Goal: Task Accomplishment & Management: Complete application form

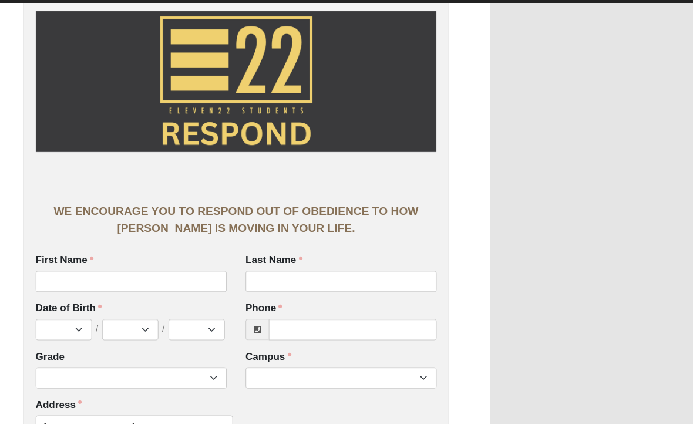
scroll to position [13, 0]
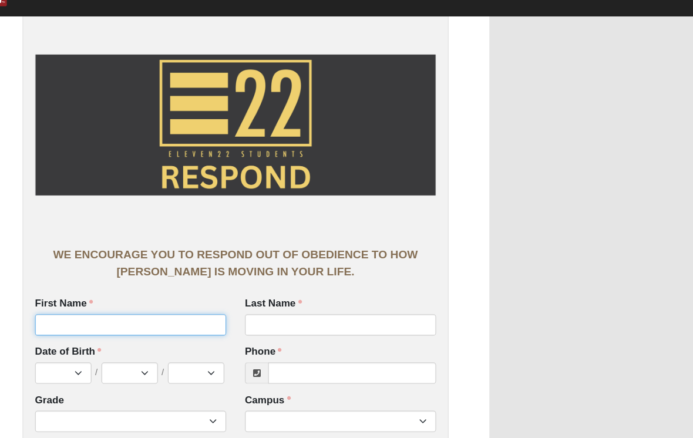
click at [76, 322] on input "First Name" at bounding box center [165, 332] width 179 height 20
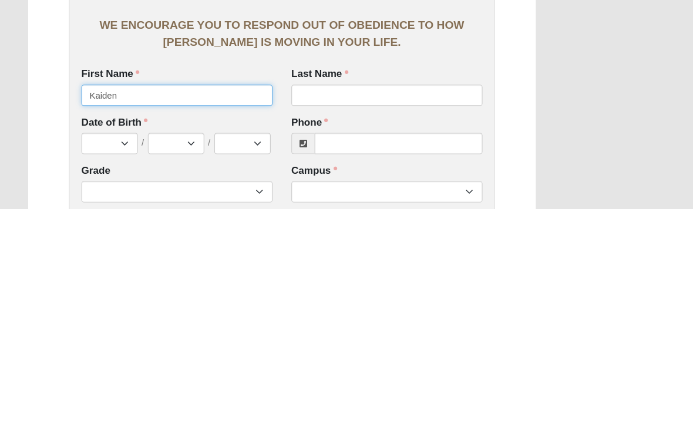
type input "Kaiden"
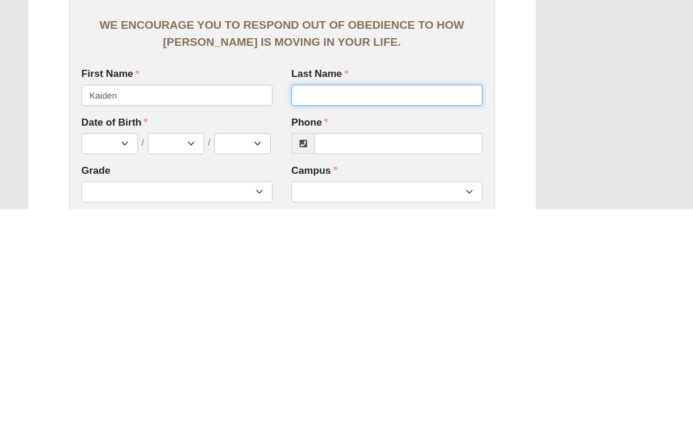
click at [378, 322] on input "Last Name" at bounding box center [362, 332] width 179 height 20
type input "[PERSON_NAME]"
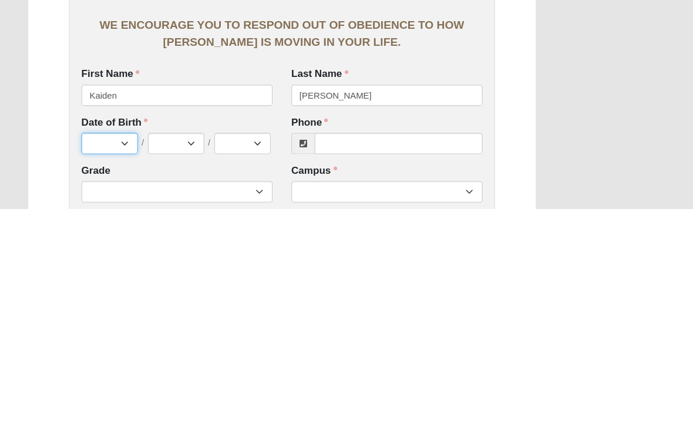
click at [116, 367] on select "Jan Feb Mar Apr May Jun [DATE] Aug Sep Oct Nov Dec" at bounding box center [102, 377] width 53 height 20
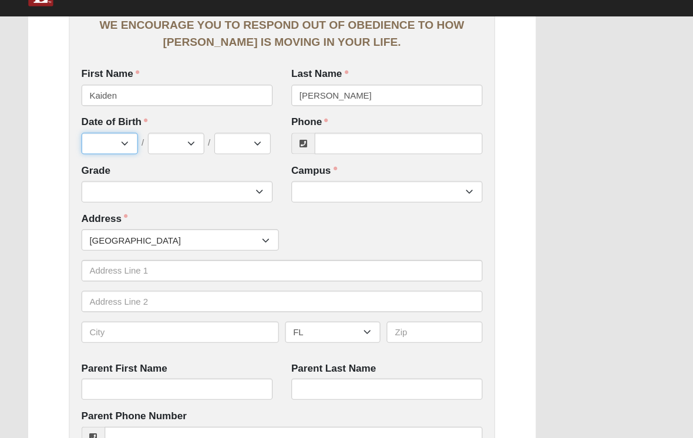
select select "9"
click at [166, 152] on select "1 2 3 4 5 6 7 8 9 10 11 12 13 14 15 16 17 18 19 20 21 22 23 24 25 26 27 28 29 3…" at bounding box center [165, 162] width 53 height 20
select select "14"
click at [225, 152] on select "2025 2024 2023 2022 2021 2020 2019 2018 2017 2016 2015 2014 2013 2012 2011 2010…" at bounding box center [227, 162] width 53 height 20
select select "2010"
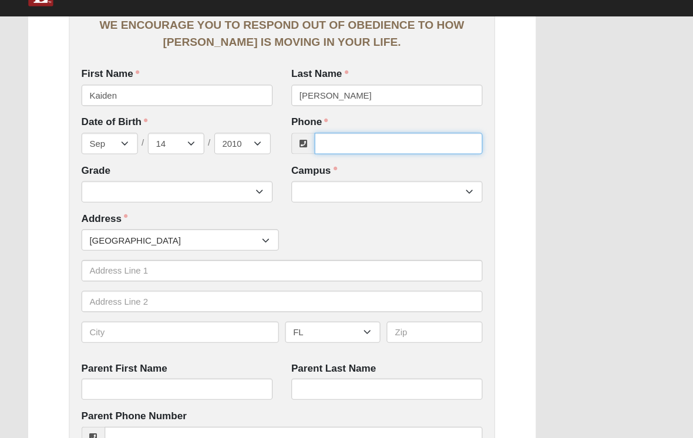
click at [392, 152] on input "Phone" at bounding box center [373, 162] width 157 height 20
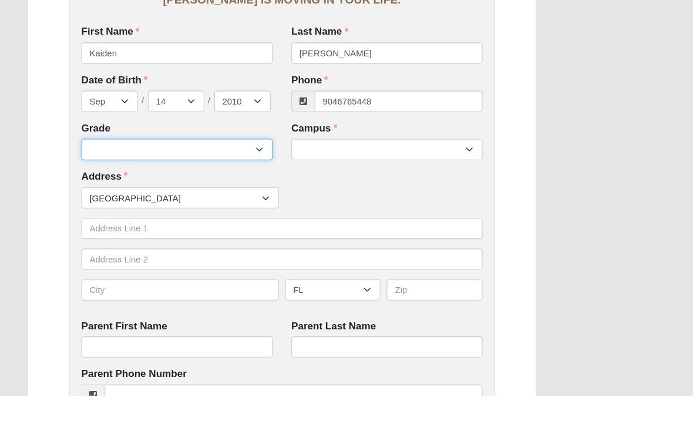
click at [106, 197] on select "6th Grade 7th Grade 8th Grade 9th Grade 10th Grade 11th Grade 12th Grade" at bounding box center [165, 207] width 179 height 20
type input "[PHONE_NUMBER]"
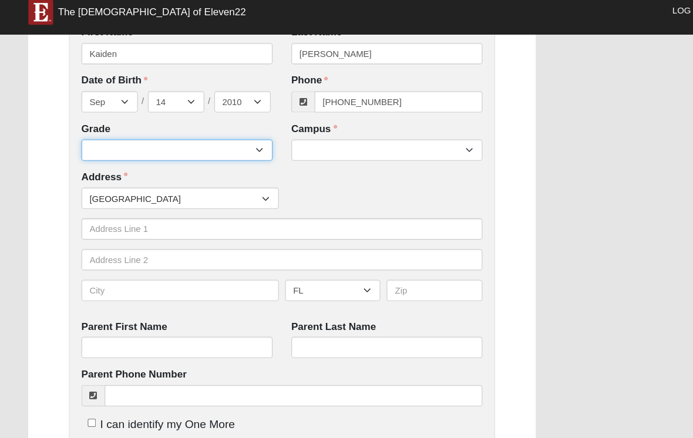
select select "2029"
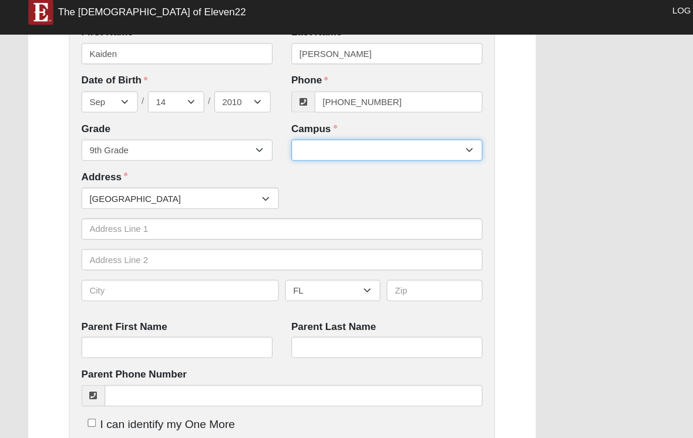
click at [412, 142] on select "Arlington Baymeadows Eleven22 Online [PERSON_NAME][GEOGRAPHIC_DATA] Jesup [GEOG…" at bounding box center [362, 151] width 179 height 20
select select "3"
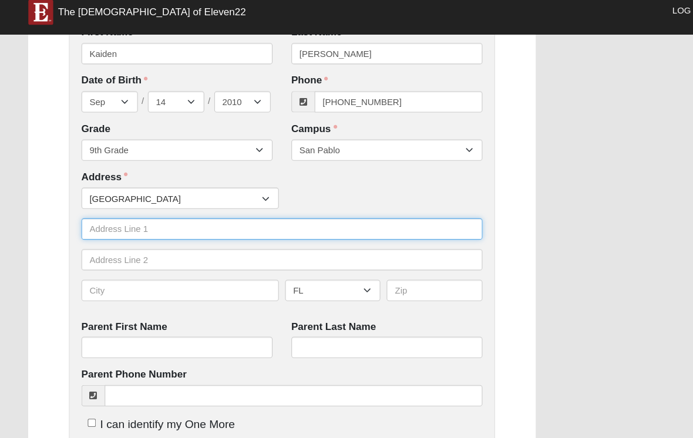
click at [102, 215] on input "text" at bounding box center [264, 225] width 376 height 20
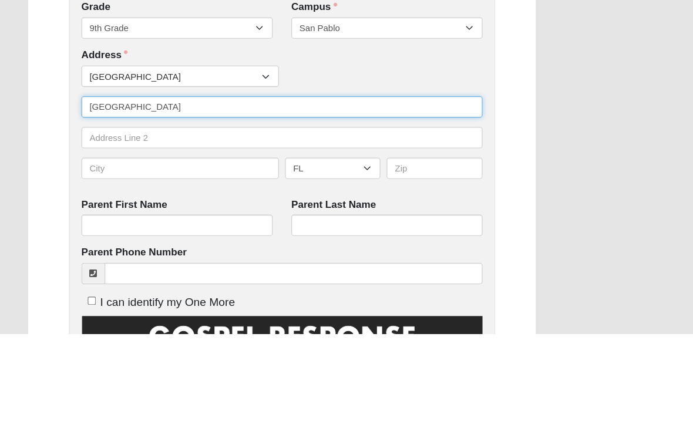
click at [158, 215] on input "[GEOGRAPHIC_DATA]" at bounding box center [264, 225] width 376 height 20
click at [162, 215] on input "[GEOGRAPHIC_DATA]" at bounding box center [264, 225] width 376 height 20
click at [161, 215] on input "[GEOGRAPHIC_DATA]" at bounding box center [264, 225] width 376 height 20
type input "[STREET_ADDRESS][PERSON_NAME]"
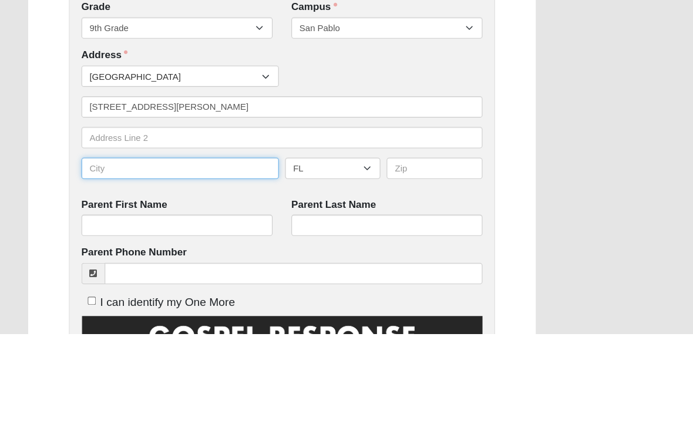
click at [97, 272] on input "text" at bounding box center [168, 282] width 185 height 20
type input "[GEOGRAPHIC_DATA]"
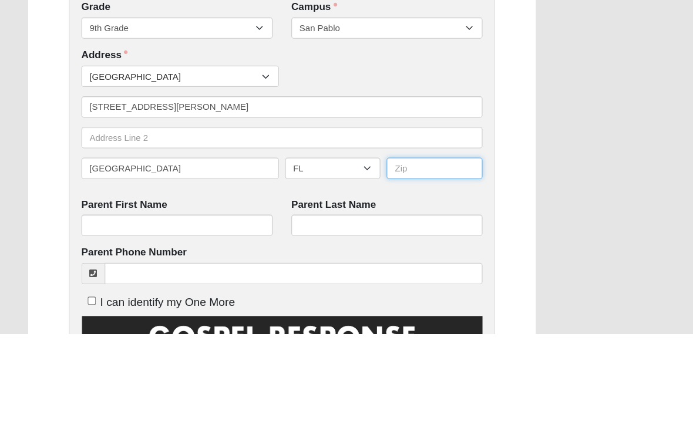
click at [414, 272] on input "text" at bounding box center [407, 282] width 90 height 20
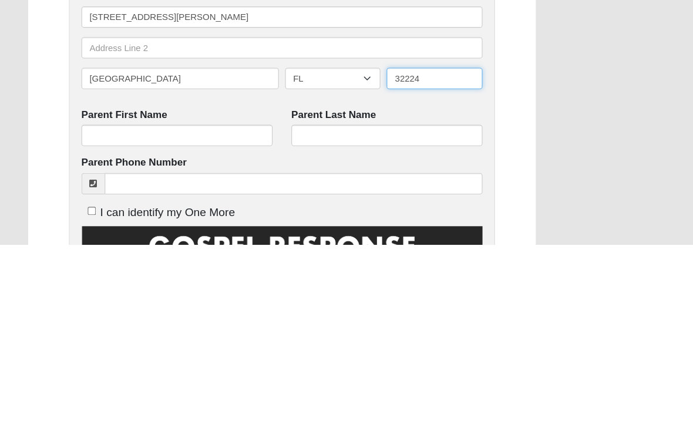
type input "32224"
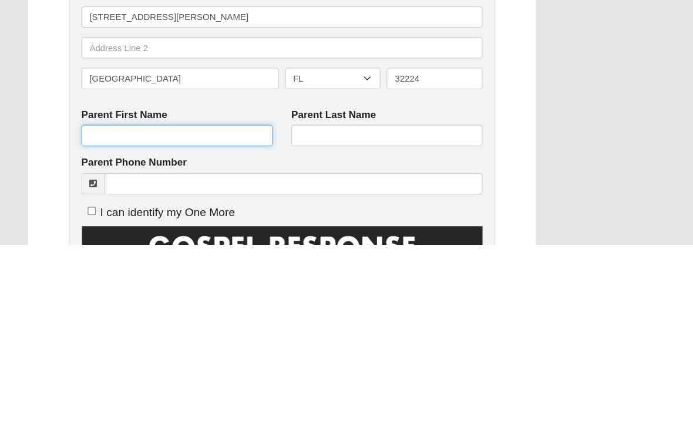
click at [105, 326] on input "Parent First Name" at bounding box center [165, 336] width 179 height 20
type input "[PERSON_NAME]"
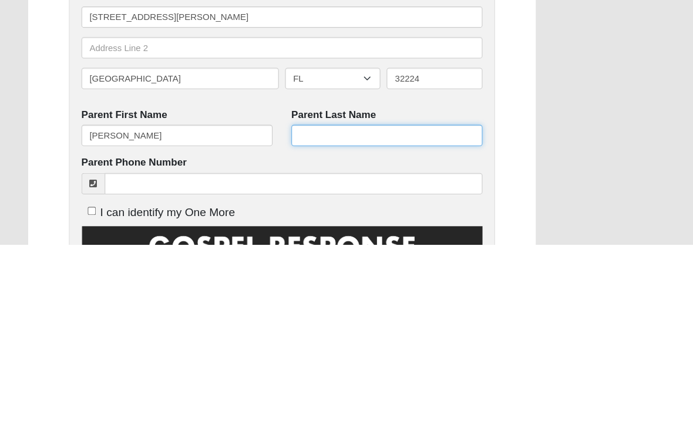
click at [389, 326] on input "Parent Last Name" at bounding box center [362, 336] width 179 height 20
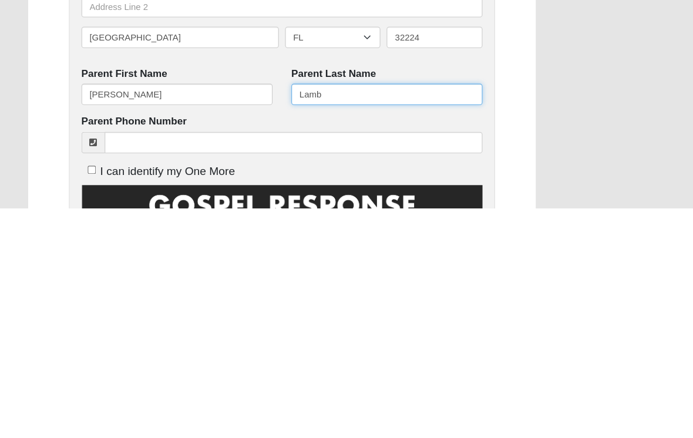
scroll to position [291, 0]
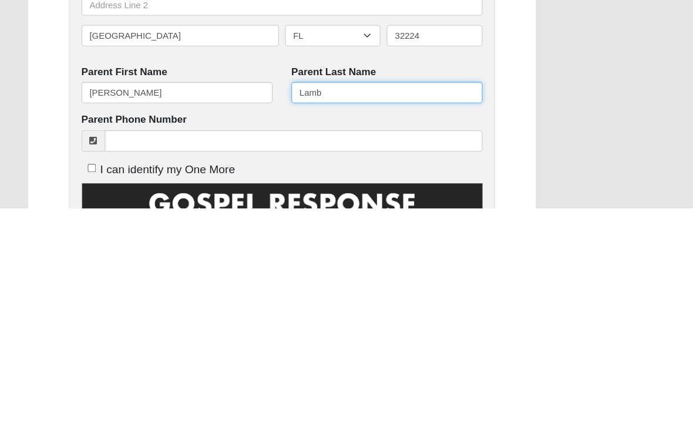
type input "Lamb"
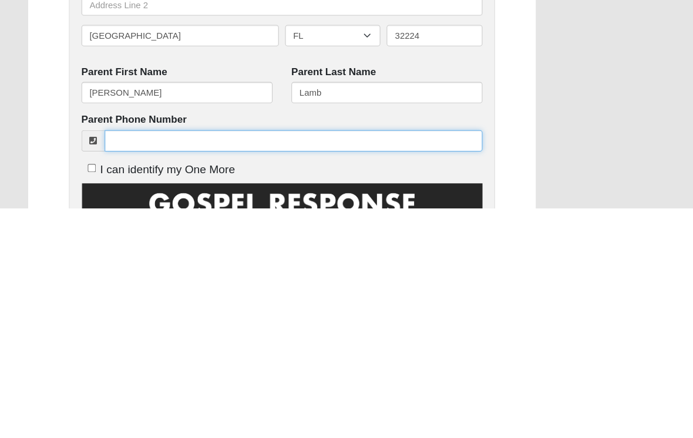
click at [304, 365] on input "Parent Phone Number" at bounding box center [275, 375] width 354 height 20
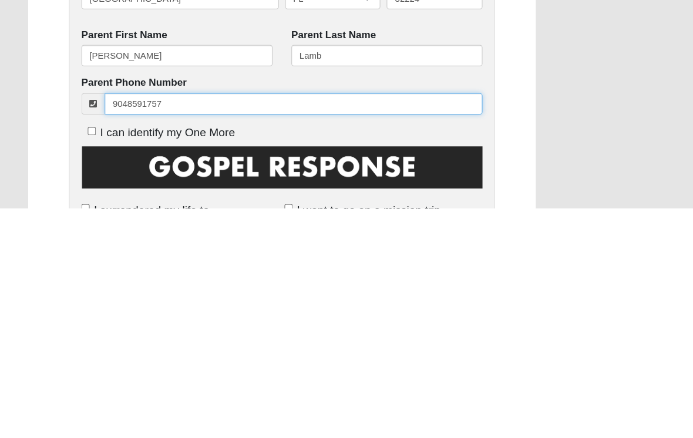
scroll to position [329, 0]
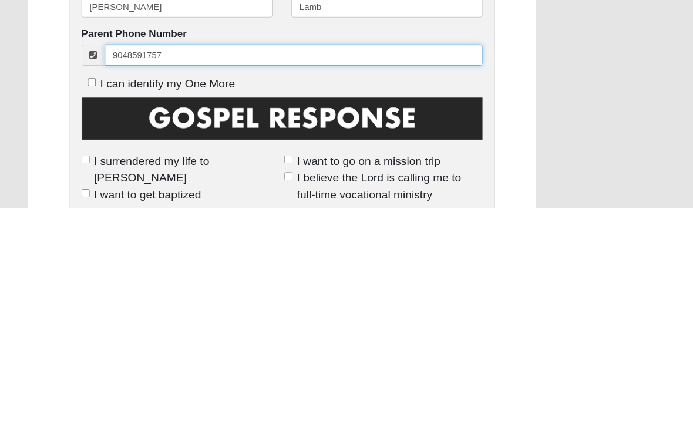
type input "9048591757"
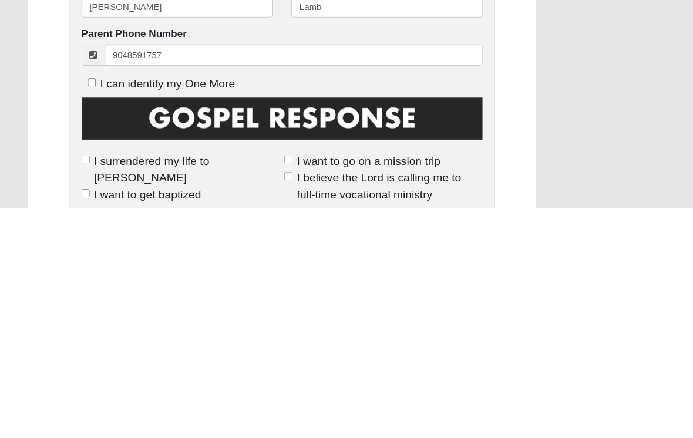
click at [93, 314] on label "I can identify my One More" at bounding box center [148, 322] width 144 height 16
click at [90, 316] on input "I can identify my One More" at bounding box center [86, 320] width 8 height 8
checkbox input "true"
type input "[PHONE_NUMBER]"
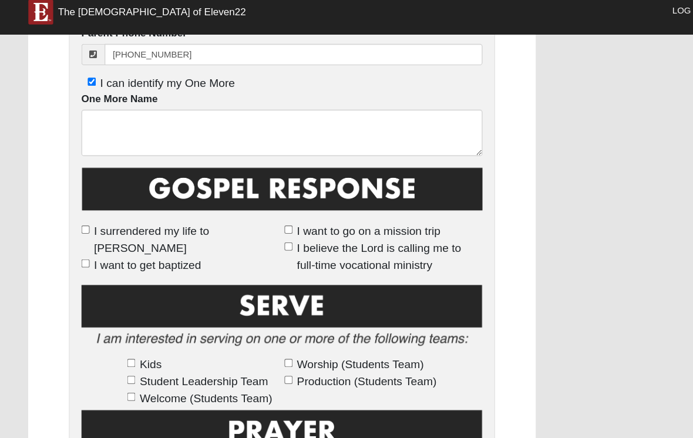
click at [80, 222] on input "I surrendered my life to [PERSON_NAME]" at bounding box center [80, 226] width 8 height 8
checkbox input "true"
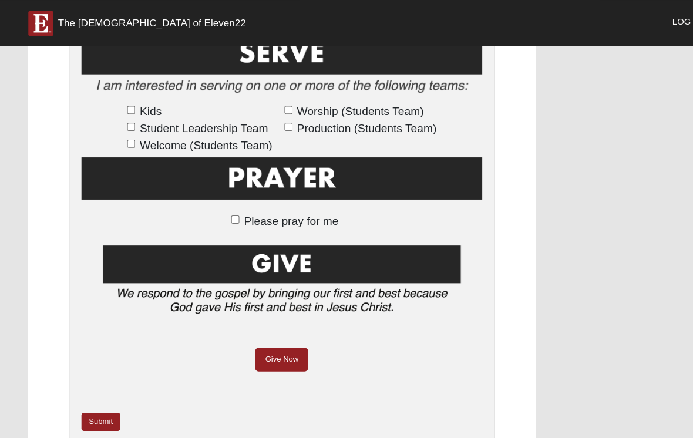
scroll to position [851, 0]
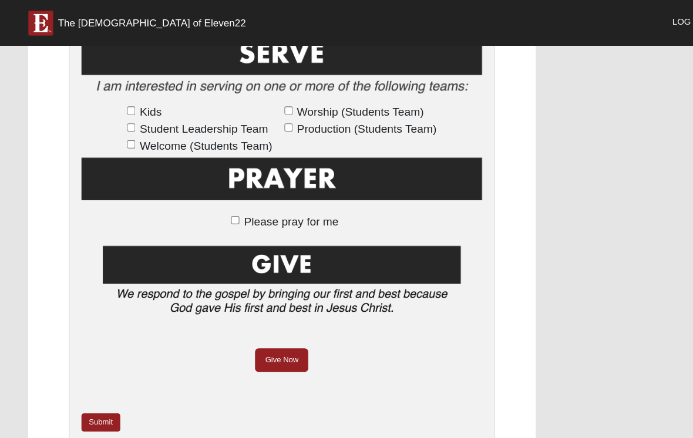
click at [90, 388] on link "Submit" at bounding box center [94, 396] width 36 height 17
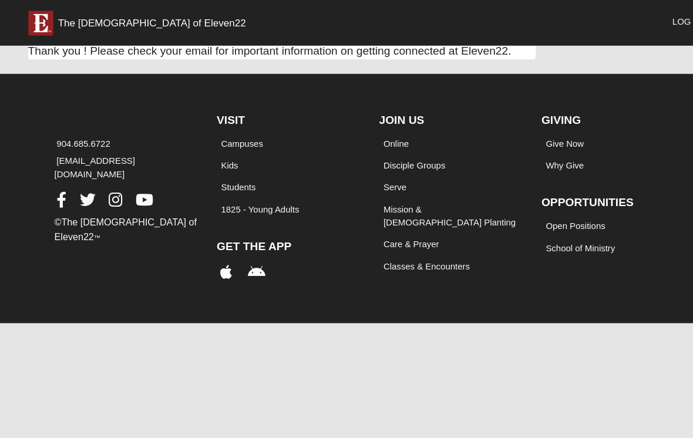
scroll to position [0, 0]
